Goal: Task Accomplishment & Management: Complete application form

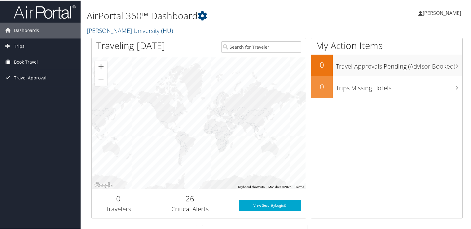
click at [24, 61] on span "Book Travel" at bounding box center [26, 62] width 24 height 16
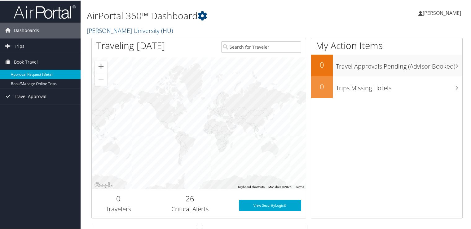
click at [27, 75] on link "Approval Request (Beta)" at bounding box center [40, 73] width 81 height 9
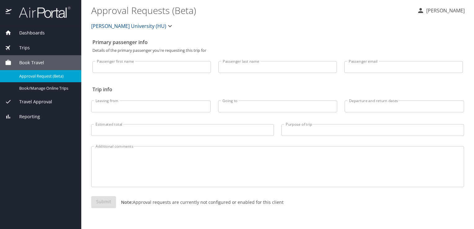
click at [147, 66] on input "Passenger first name" at bounding box center [151, 67] width 118 height 12
type input "Guiqin"
type input "Xie"
type input "guiqin.xie@howard.edu"
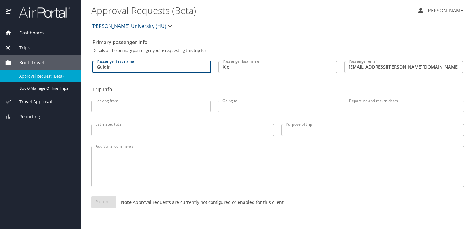
click at [149, 106] on input "Leaving from" at bounding box center [150, 106] width 119 height 12
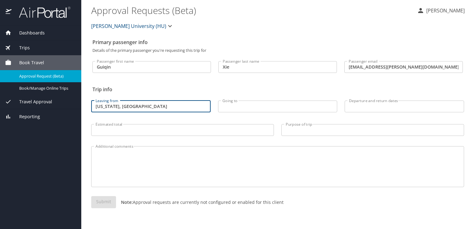
type input "Washington, DC"
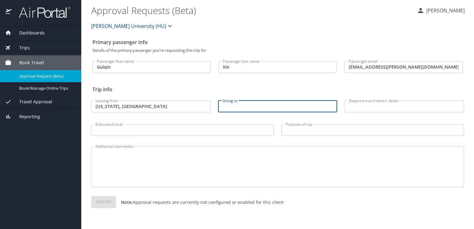
click at [255, 102] on input "Going to" at bounding box center [277, 106] width 119 height 12
type input "Memphis, TN"
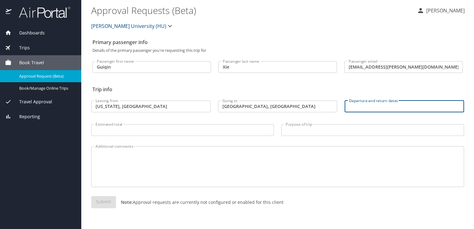
click at [372, 103] on input "Departure and return dates" at bounding box center [404, 106] width 119 height 12
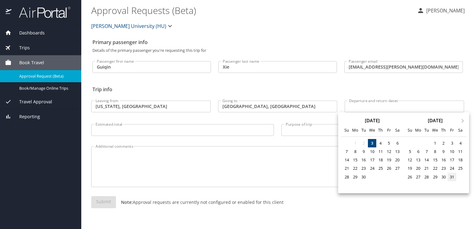
click at [452, 177] on div "31" at bounding box center [452, 177] width 8 height 8
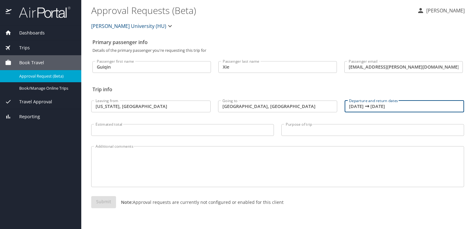
click at [391, 107] on input "10/31/2025 🠦 10/31/2025" at bounding box center [404, 106] width 119 height 12
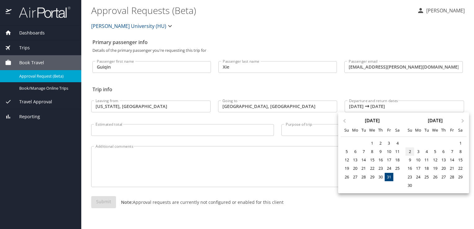
click at [411, 150] on div "2" at bounding box center [409, 151] width 8 height 8
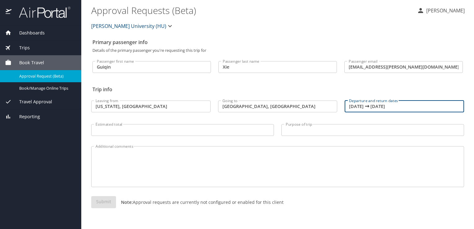
click at [367, 107] on input "11/02/2025 🠦 11/02/2025" at bounding box center [404, 106] width 119 height 12
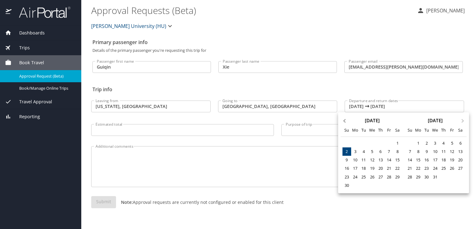
click at [342, 120] on button "Previous Month" at bounding box center [344, 118] width 10 height 10
click at [390, 178] on div "31" at bounding box center [389, 177] width 8 height 8
click at [389, 178] on div "31" at bounding box center [389, 177] width 8 height 8
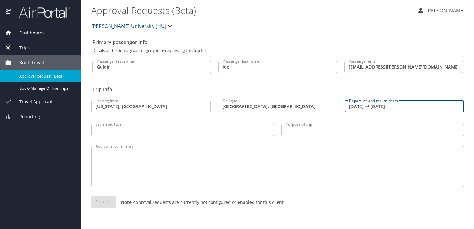
click at [381, 108] on input "10/31/2025 🠦 10/31/2025" at bounding box center [404, 106] width 119 height 12
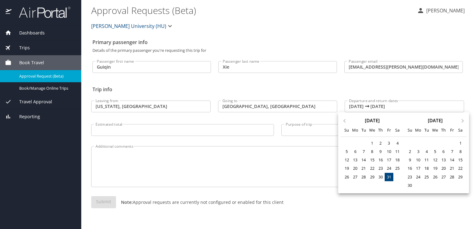
click at [381, 106] on div at bounding box center [237, 114] width 474 height 229
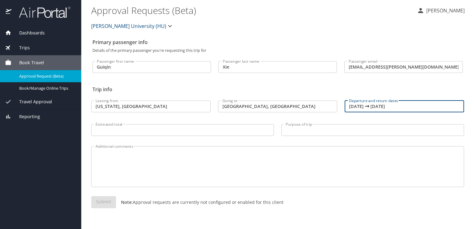
click at [372, 107] on input "10/31/2025 🠦 10/31/2025" at bounding box center [404, 106] width 119 height 12
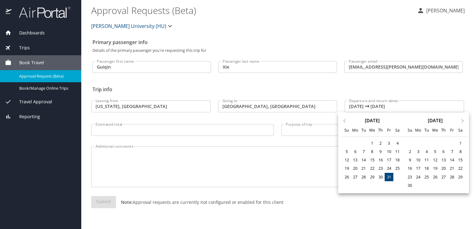
click at [366, 106] on div at bounding box center [237, 114] width 474 height 229
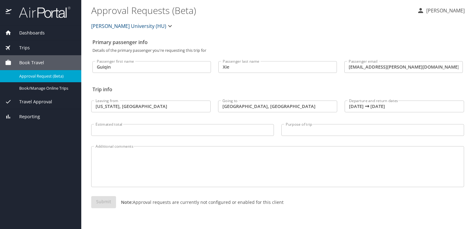
click at [366, 106] on div "Previous Month Next Month October 2025 Su Mo Tu We Th Fr Sa 28 29 30 1 2 3 4 5 …" at bounding box center [237, 114] width 474 height 229
drag, startPoint x: 366, startPoint y: 106, endPoint x: 392, endPoint y: 105, distance: 26.4
click at [392, 105] on input "10/31/2025 🠦 10/31/2025" at bounding box center [404, 106] width 119 height 12
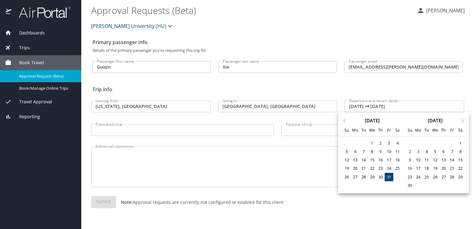
click at [402, 105] on div at bounding box center [237, 114] width 474 height 229
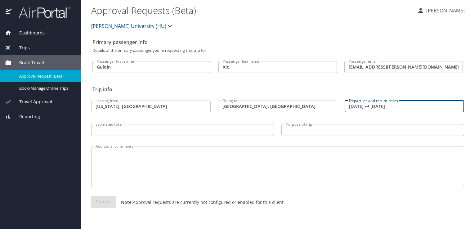
click at [403, 106] on input "10/31/2025 🠦 10/31/2025" at bounding box center [404, 106] width 119 height 12
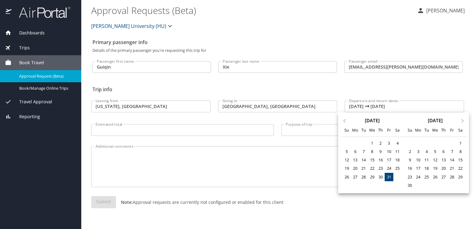
click at [385, 105] on div at bounding box center [237, 114] width 474 height 229
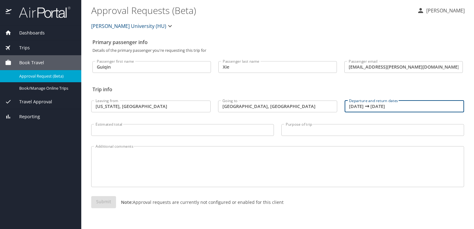
click at [390, 108] on input "10/31/2025 🠦 10/31/2025" at bounding box center [404, 106] width 119 height 12
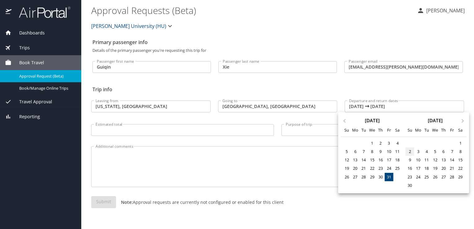
click at [408, 151] on div "2" at bounding box center [409, 151] width 8 height 8
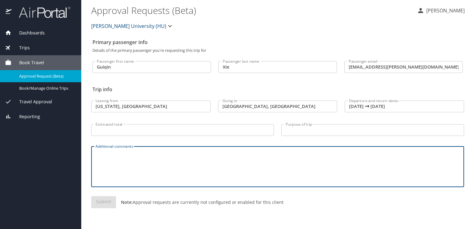
click at [358, 172] on textarea "Additional comments" at bounding box center [278, 166] width 364 height 29
click at [371, 108] on input "11/02/2025 🠦 11/02/2025" at bounding box center [404, 106] width 119 height 12
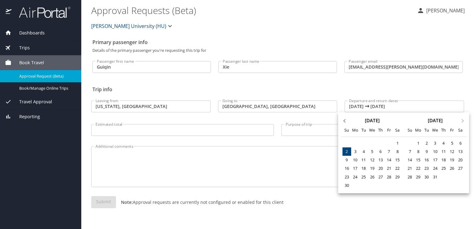
click at [342, 119] on button "Previous Month" at bounding box center [344, 118] width 10 height 10
click at [387, 179] on div "31" at bounding box center [389, 177] width 8 height 8
click at [411, 152] on div "2" at bounding box center [409, 151] width 8 height 8
type input "10/31/2025 🠦 11/02/2025"
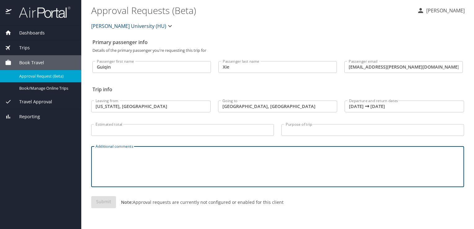
click at [412, 180] on textarea "Additional comments" at bounding box center [278, 166] width 364 height 29
click at [211, 164] on textarea "Additional comments" at bounding box center [278, 166] width 364 height 29
click at [213, 159] on textarea "Additional comments" at bounding box center [278, 166] width 364 height 29
paste textarea "attend the 30th Annual Hinman Student Research Symposium"
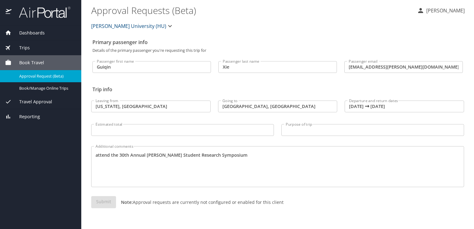
click at [95, 154] on div "attend the 30th Annual Hinman Student Research Symposium Additional comments" at bounding box center [277, 166] width 373 height 41
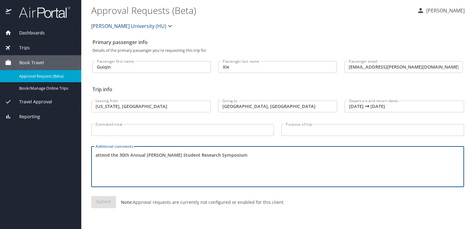
click at [96, 155] on textarea "attend the 30th Annual Hinman Student Research Symposium" at bounding box center [278, 166] width 364 height 29
click at [246, 156] on textarea "To attend the 30th Annual Hinman Student Research Symposium" at bounding box center [278, 166] width 364 height 29
click at [248, 156] on textarea "To attend the 30th Annual Hinman Student Research Symposium at" at bounding box center [278, 166] width 364 height 29
paste textarea "the 30th Annual Hinman Student Research Symposium, in Memphis, TN as a faculty …"
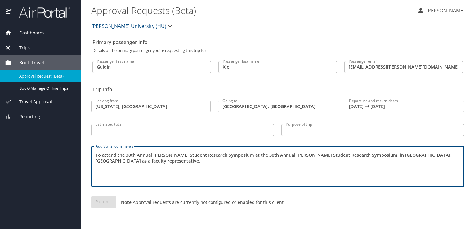
drag, startPoint x: 242, startPoint y: 153, endPoint x: 118, endPoint y: 151, distance: 124.1
click at [118, 151] on div "To attend the 30th Annual Hinman Student Research Symposium at the 30th Annual …" at bounding box center [277, 166] width 373 height 41
click at [156, 171] on textarea "To attend the 30th Annual Hinman Student Research Symposium, in Memphis, TN as …" at bounding box center [278, 166] width 364 height 29
click at [335, 153] on textarea "To attend the 30th Annual Hinman Student Research Symposium, in Memphis, TN as …" at bounding box center [278, 166] width 364 height 29
click at [329, 156] on textarea "To attend the 30th Annual Hinman Student Research Symposium, in Memphis, TN as …" at bounding box center [278, 166] width 364 height 29
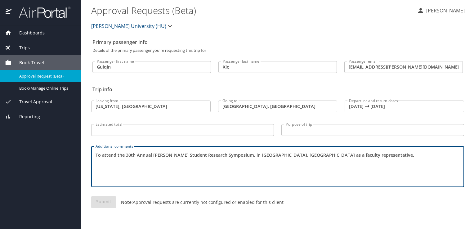
click at [331, 156] on textarea "To attend the 30th Annual Hinman Student Research Symposium, in Memphis, TN as …" at bounding box center [278, 166] width 364 height 29
click at [329, 156] on textarea "To attend the 30th Annual Hinman Student Research Symposium, in Memphis, TN as …" at bounding box center [278, 166] width 364 height 29
drag, startPoint x: 333, startPoint y: 155, endPoint x: 272, endPoint y: 159, distance: 61.2
click at [272, 159] on textarea "To attend the 30th Annual Hinman Student Research Symposium, in Memphis, TN as …" at bounding box center [278, 166] width 364 height 29
click at [286, 164] on textarea "To attend the 30th Annual Hinman Student Research Symposium, in Memphis, TN." at bounding box center [278, 166] width 364 height 29
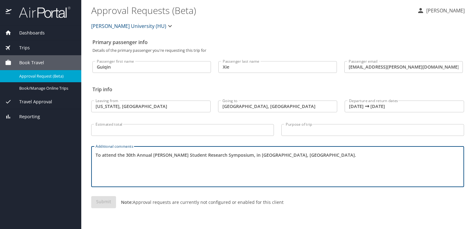
type textarea "To attend the 30th Annual Hinman Student Research Symposium, in Memphis, TN."
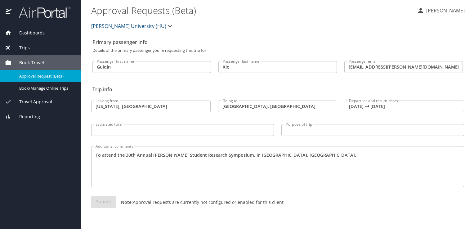
click at [163, 192] on div "Submit Note: Approval requests are currently not configured or enabled for this…" at bounding box center [277, 206] width 380 height 29
click at [176, 208] on div "Submit Note: Approval requests are currently not configured or enabled for this…" at bounding box center [277, 207] width 373 height 22
click at [229, 20] on div "[PERSON_NAME] University (HU)" at bounding box center [277, 26] width 380 height 20
